Goal: Navigation & Orientation: Understand site structure

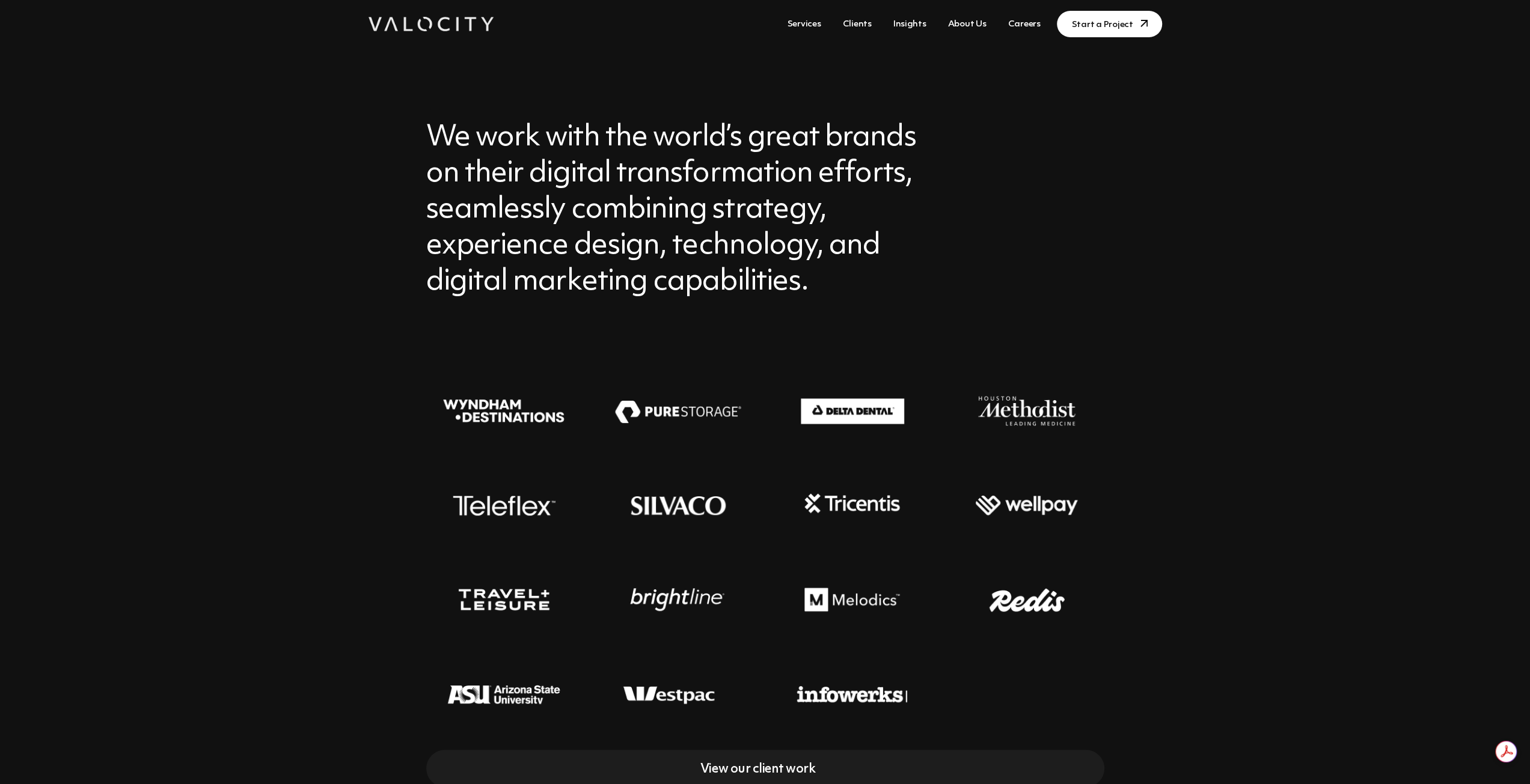
click at [987, 23] on link "About Us" at bounding box center [967, 24] width 48 height 22
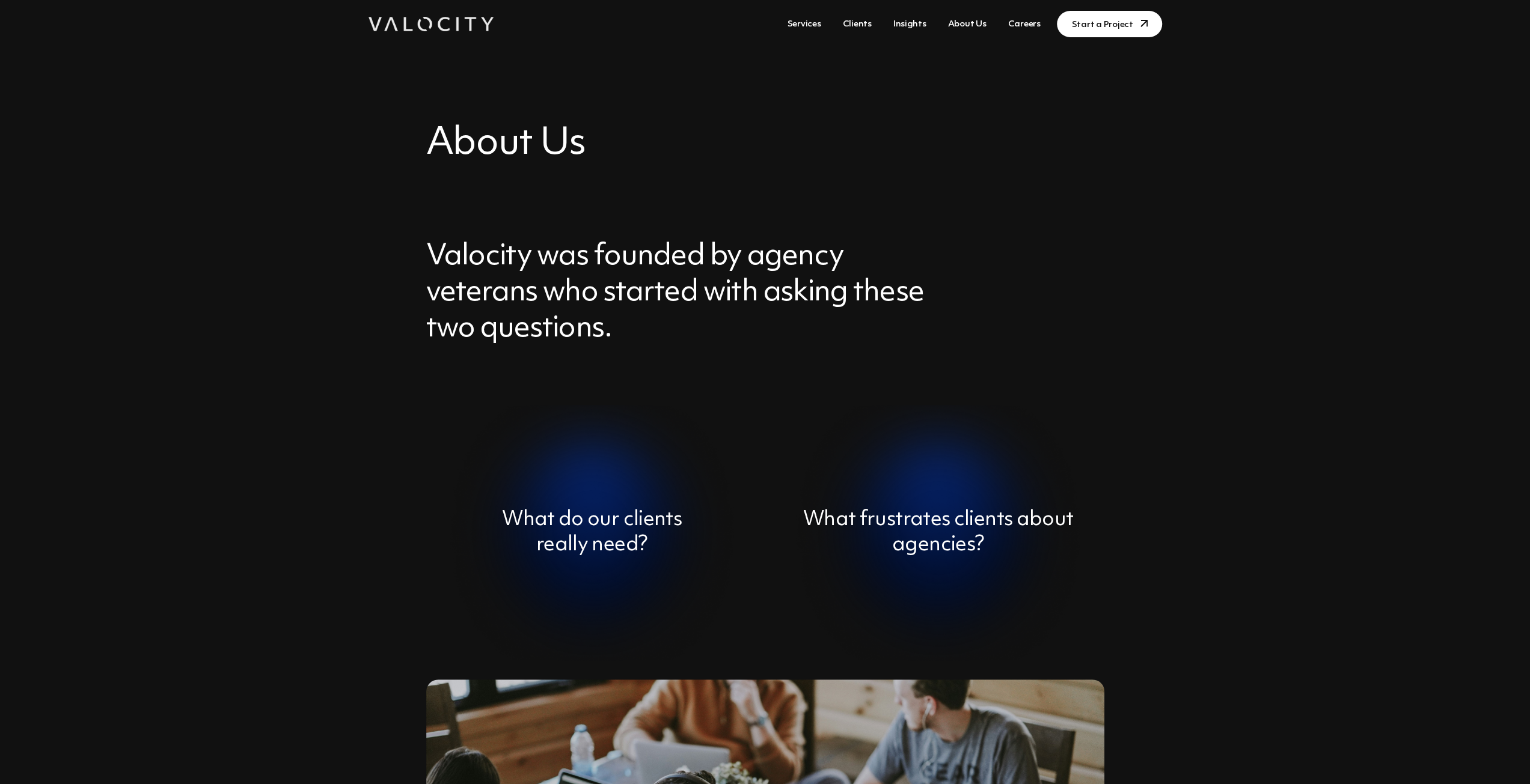
click at [809, 26] on link "Services" at bounding box center [804, 24] width 43 height 22
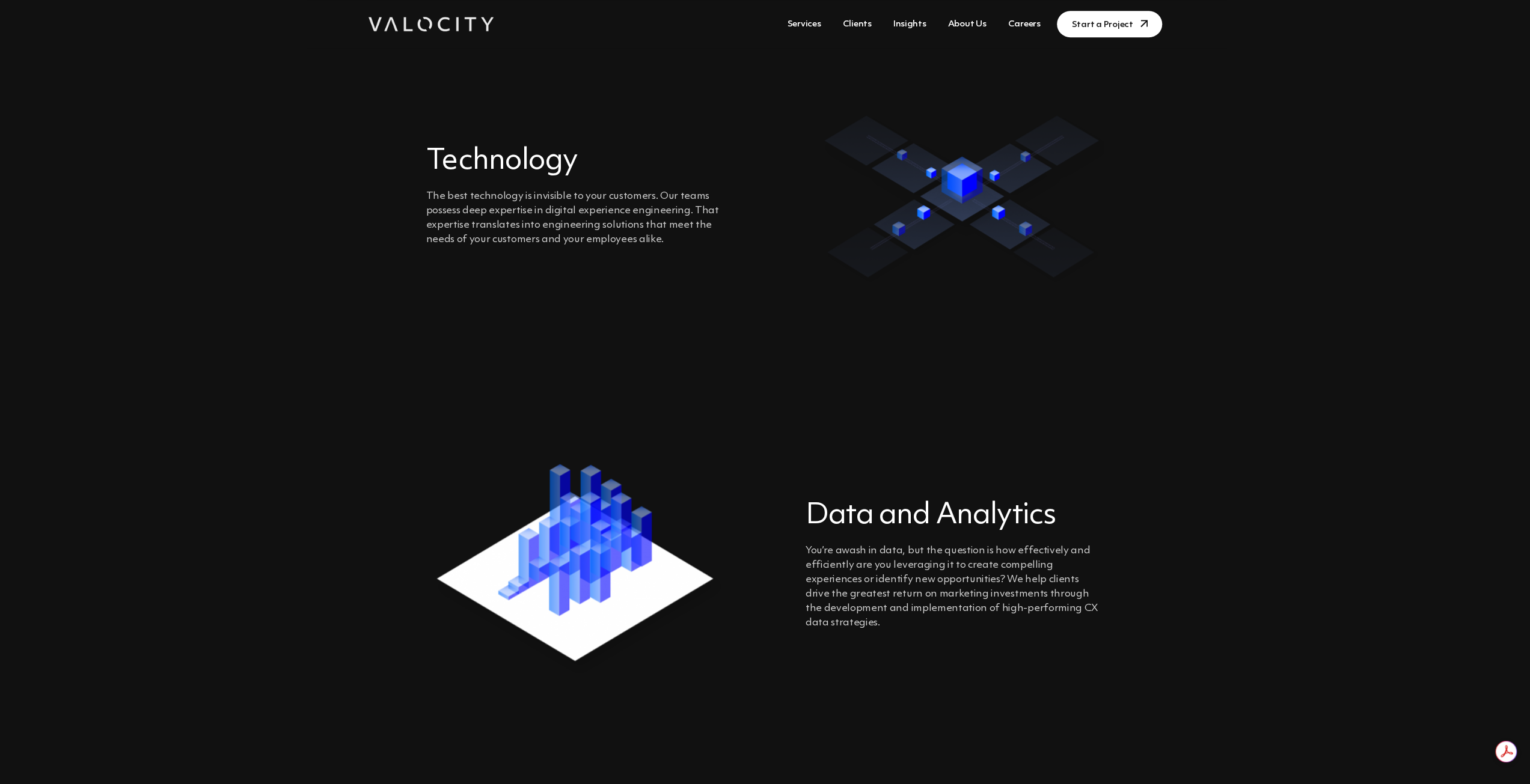
scroll to position [743, 0]
